Goal: Check status: Check status

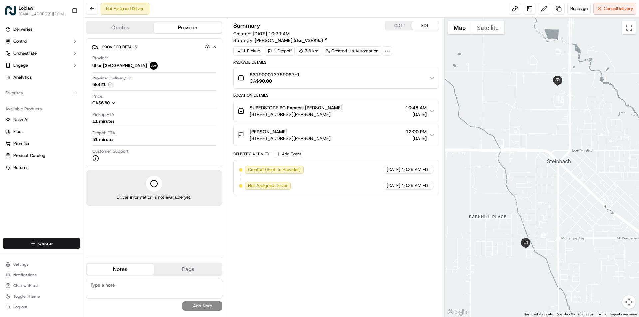
click at [214, 46] on icon "button" at bounding box center [214, 46] width 3 height 1
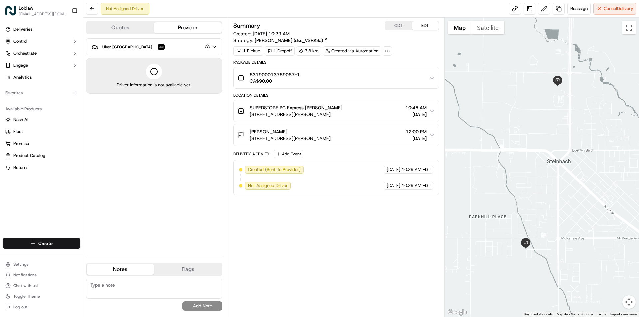
click at [125, 49] on span "Uber [GEOGRAPHIC_DATA]" at bounding box center [127, 46] width 50 height 5
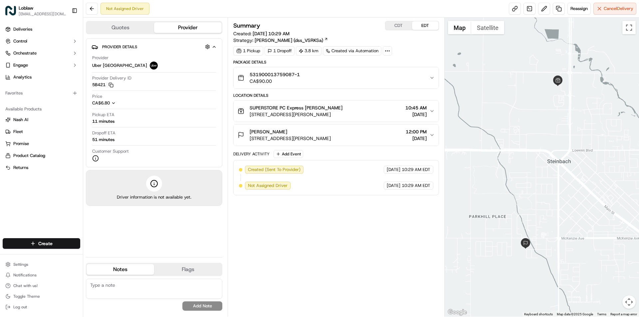
click at [139, 28] on button "Quotes" at bounding box center [121, 27] width 68 height 11
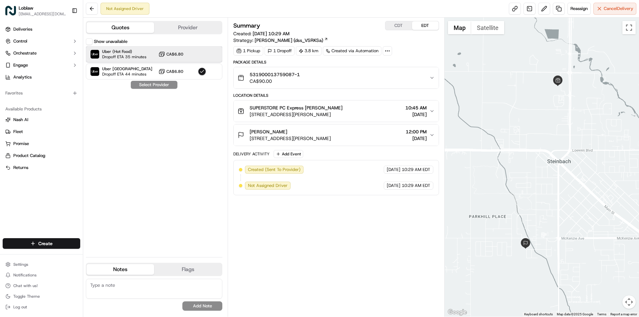
click at [142, 57] on span "Dropoff ETA 35 minutes" at bounding box center [124, 56] width 44 height 5
click at [142, 56] on span "Dropoff ETA 35 minutes" at bounding box center [124, 56] width 44 height 5
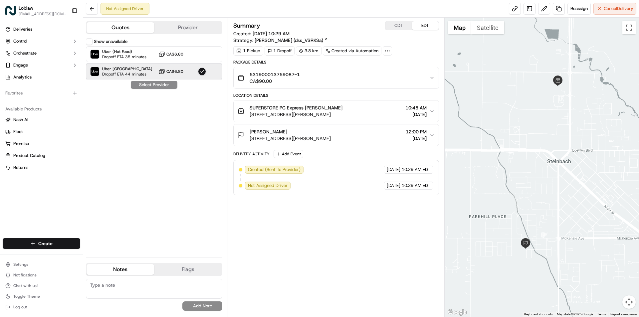
click at [144, 69] on span "Uber [GEOGRAPHIC_DATA]" at bounding box center [127, 68] width 50 height 5
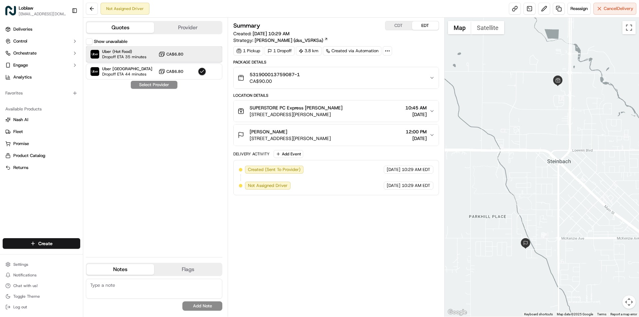
click at [148, 51] on div "Uber (Hot Food) Dropoff ETA 35 minutes CA$6.80" at bounding box center [154, 54] width 136 height 16
click at [147, 84] on div "Show unavailable Uber (Hot Food) Dropoff ETA 35 minutes CA$6.80 Uber Canada Dro…" at bounding box center [154, 145] width 136 height 214
